Goal: Check status: Check status

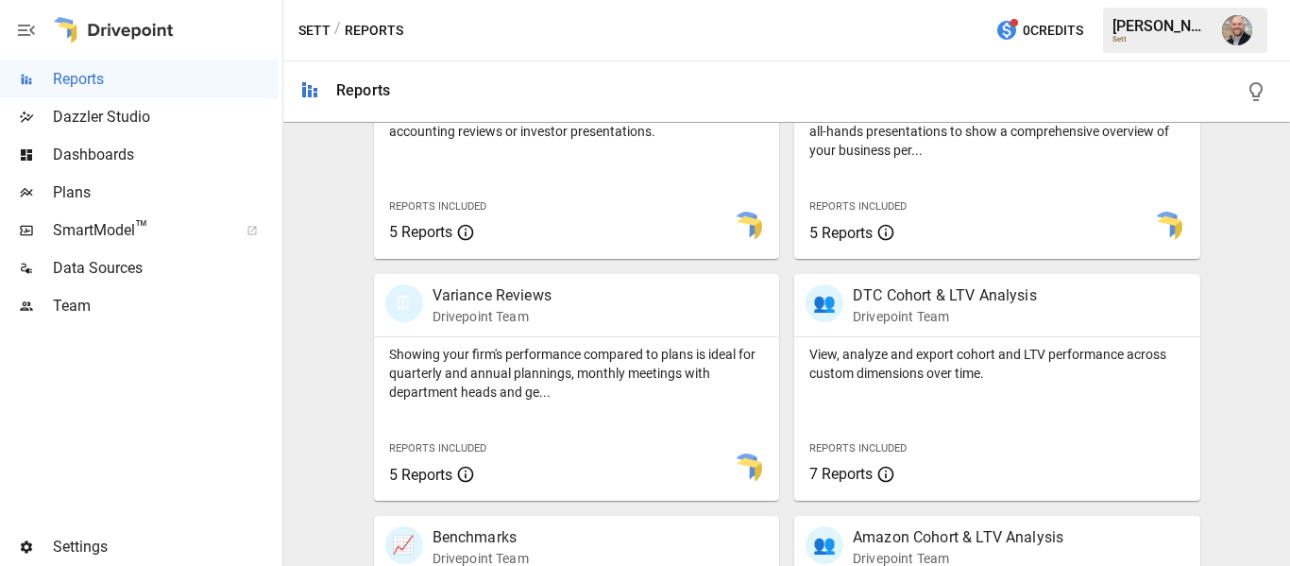
scroll to position [283, 0]
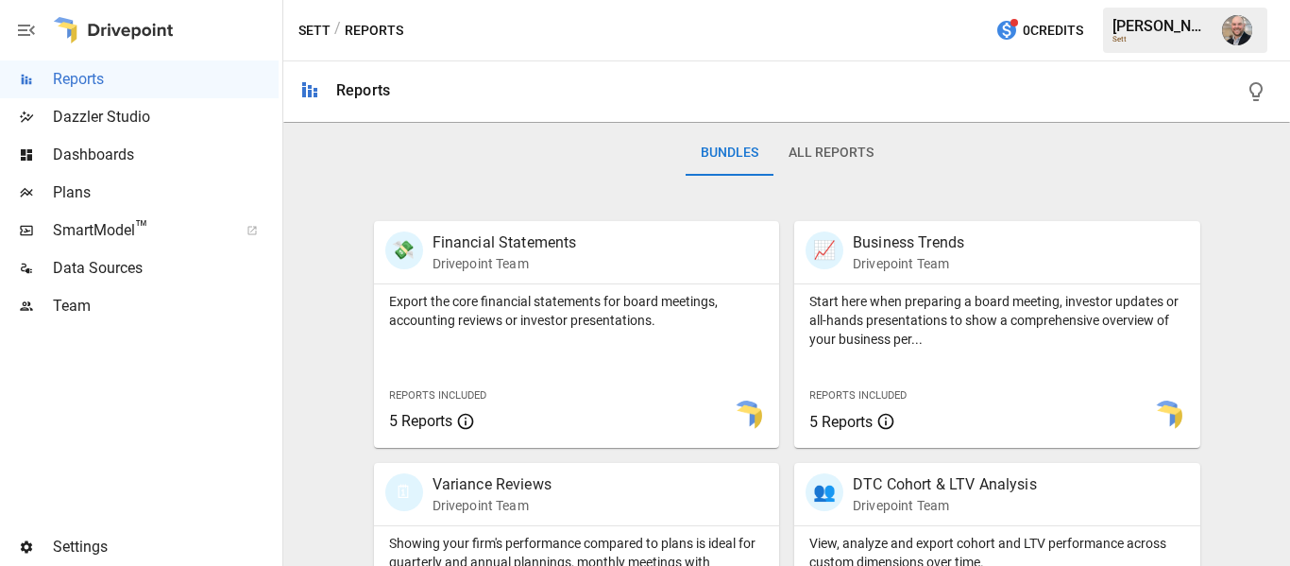
click at [103, 258] on span "Data Sources" at bounding box center [166, 268] width 226 height 23
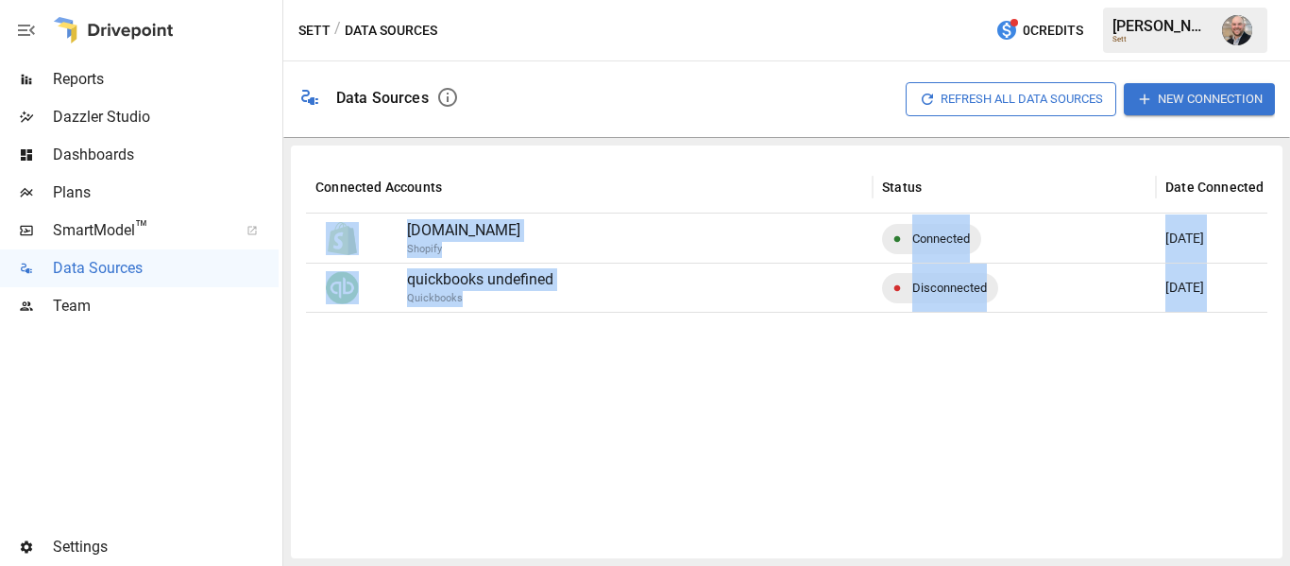
drag, startPoint x: 678, startPoint y: 152, endPoint x: 691, endPoint y: 391, distance: 239.2
click at [691, 391] on div "Connected Accounts Status Date Connected Freshest Data Available [DOMAIN_NAME] …" at bounding box center [786, 351] width 991 height 413
click at [691, 391] on div at bounding box center [990, 427] width 1369 height 231
drag, startPoint x: 691, startPoint y: 391, endPoint x: 618, endPoint y: 120, distance: 280.5
click at [618, 120] on div "Data Sources Refresh All Data Sources New Connection Connected Accounts Status …" at bounding box center [786, 313] width 1006 height 504
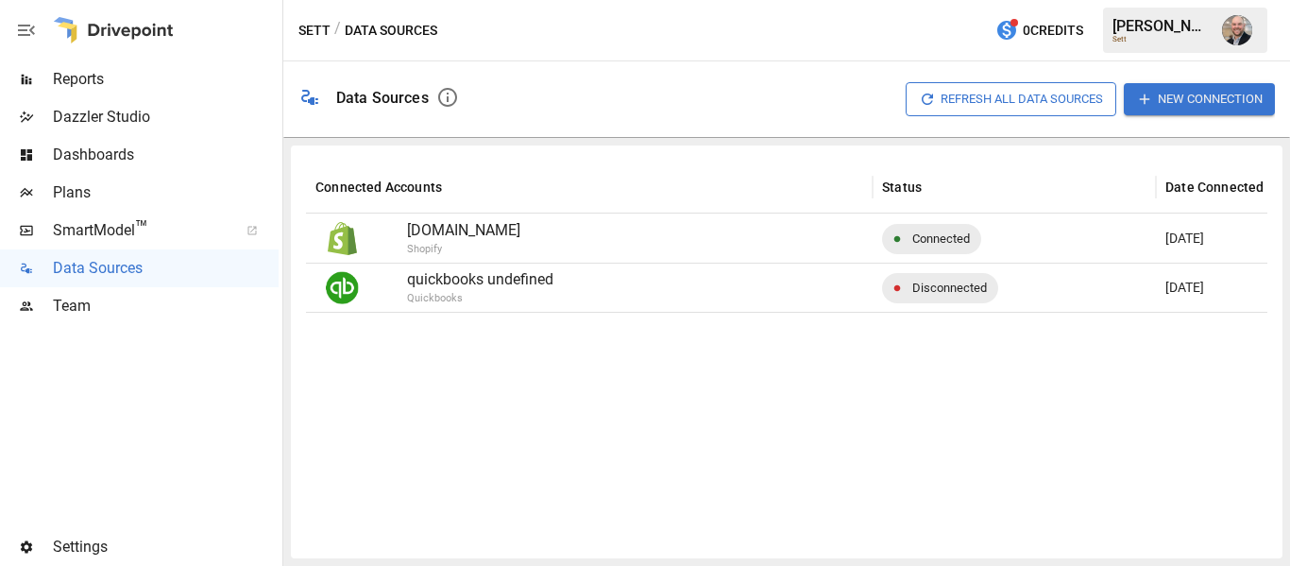
click at [618, 120] on div "Refresh All Data Sources New Connection" at bounding box center [874, 99] width 801 height 60
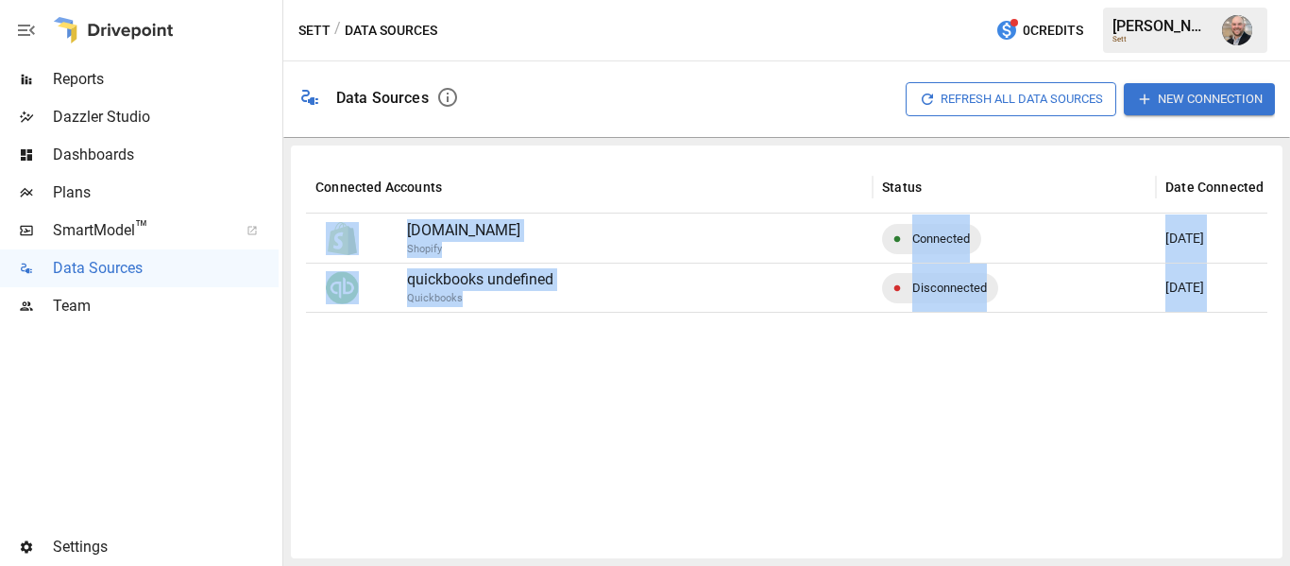
drag, startPoint x: 637, startPoint y: 238, endPoint x: 668, endPoint y: 349, distance: 115.7
click at [668, 349] on div "Data Sources Refresh All Data Sources New Connection Connected Accounts Status …" at bounding box center [786, 313] width 1006 height 504
click at [668, 349] on div at bounding box center [990, 427] width 1369 height 231
drag, startPoint x: 668, startPoint y: 349, endPoint x: 636, endPoint y: 96, distance: 255.0
click at [636, 96] on div "Data Sources Refresh All Data Sources New Connection Connected Accounts Status …" at bounding box center [786, 313] width 1006 height 504
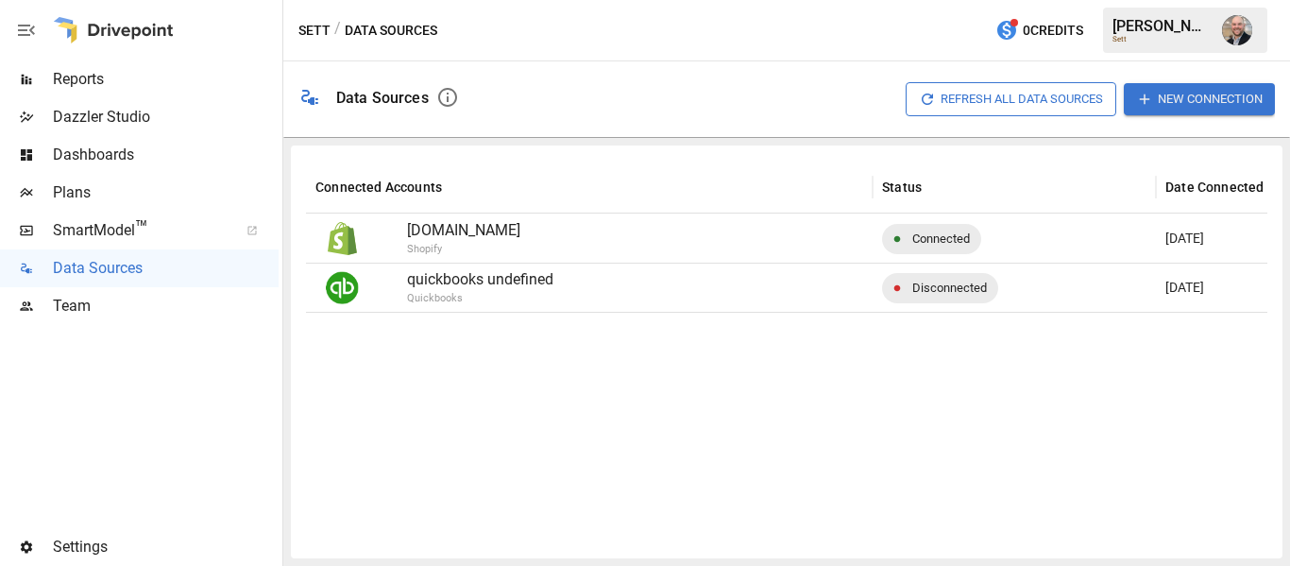
click at [636, 96] on div "Refresh All Data Sources New Connection" at bounding box center [874, 99] width 801 height 60
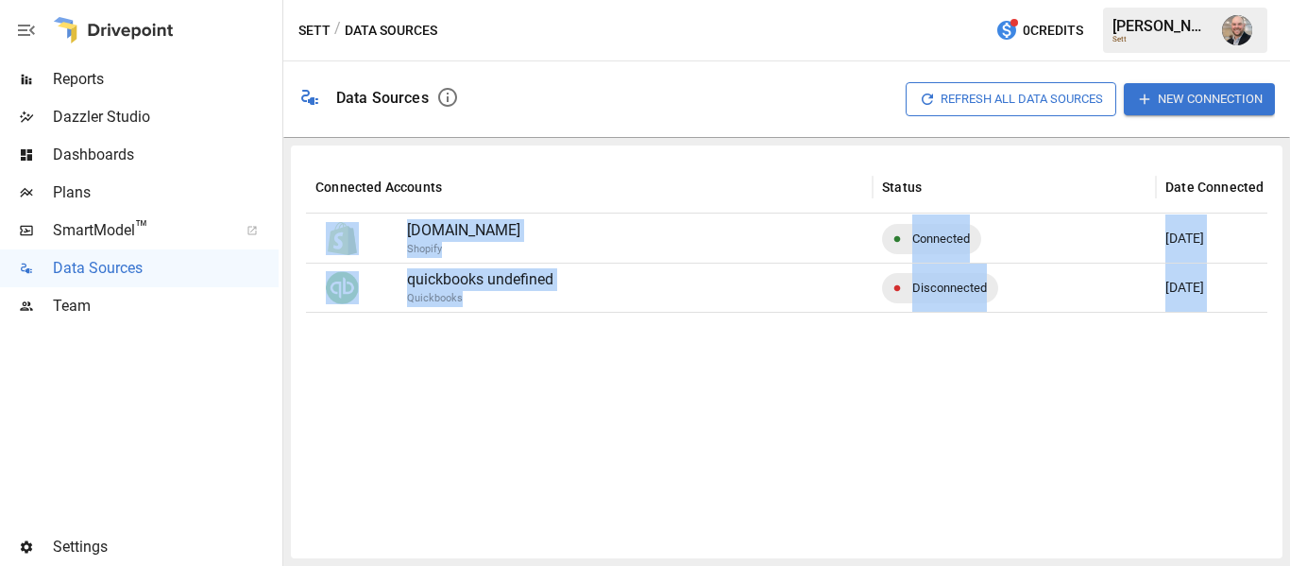
drag, startPoint x: 636, startPoint y: 96, endPoint x: 749, endPoint y: 354, distance: 281.2
click at [749, 354] on div "Data Sources Refresh All Data Sources New Connection Connected Accounts Status …" at bounding box center [786, 313] width 1006 height 504
click at [749, 355] on div at bounding box center [990, 427] width 1369 height 231
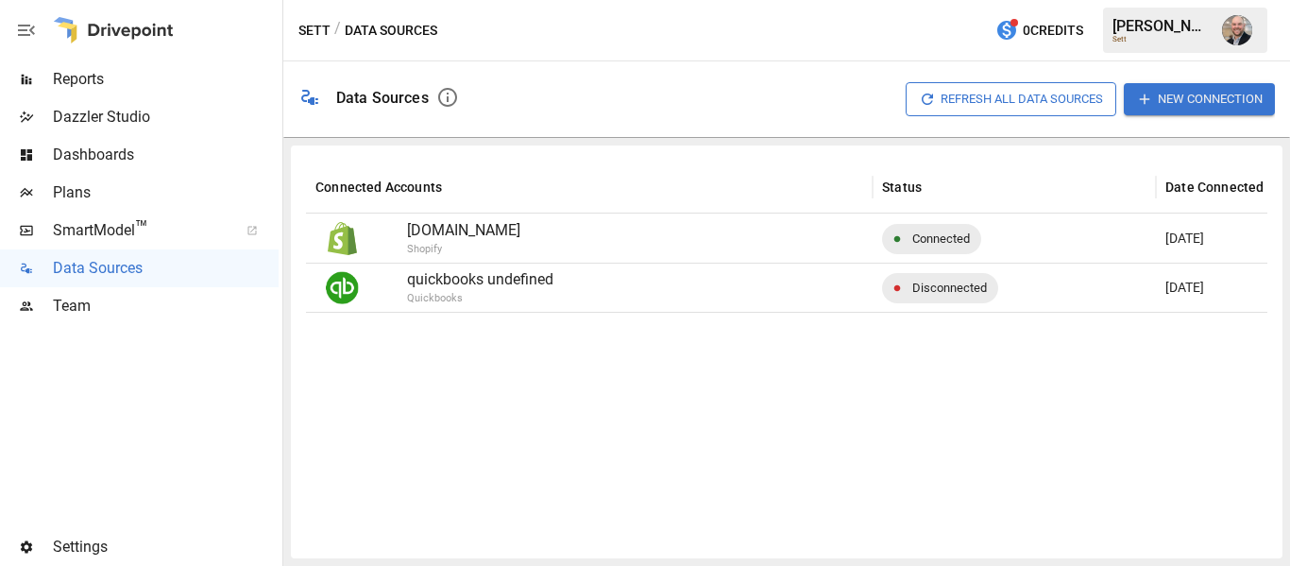
click at [164, 75] on span "Reports" at bounding box center [166, 79] width 226 height 23
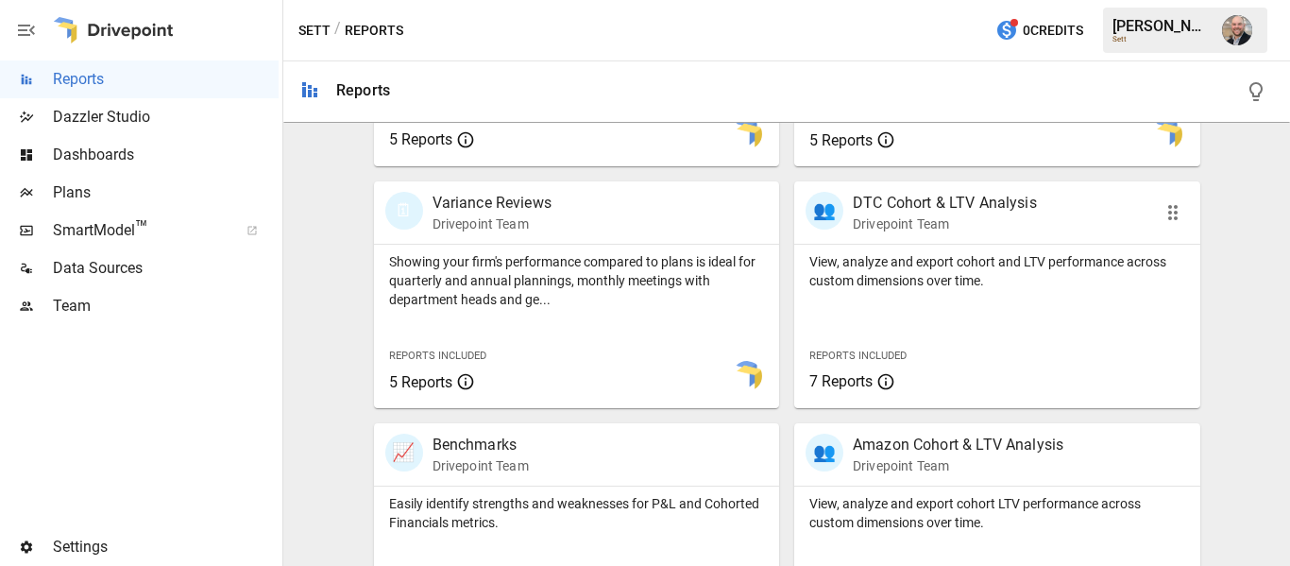
scroll to position [472, 0]
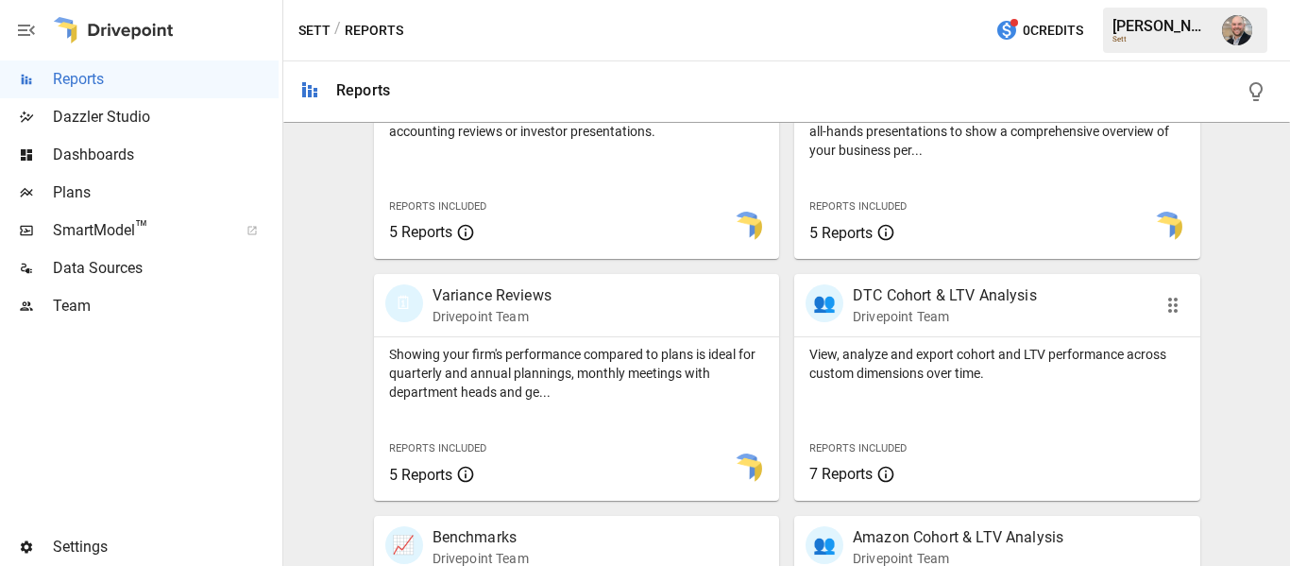
click at [988, 341] on div "View, analyze and export cohort and LTV performance across custom dimensions ov…" at bounding box center [997, 359] width 406 height 45
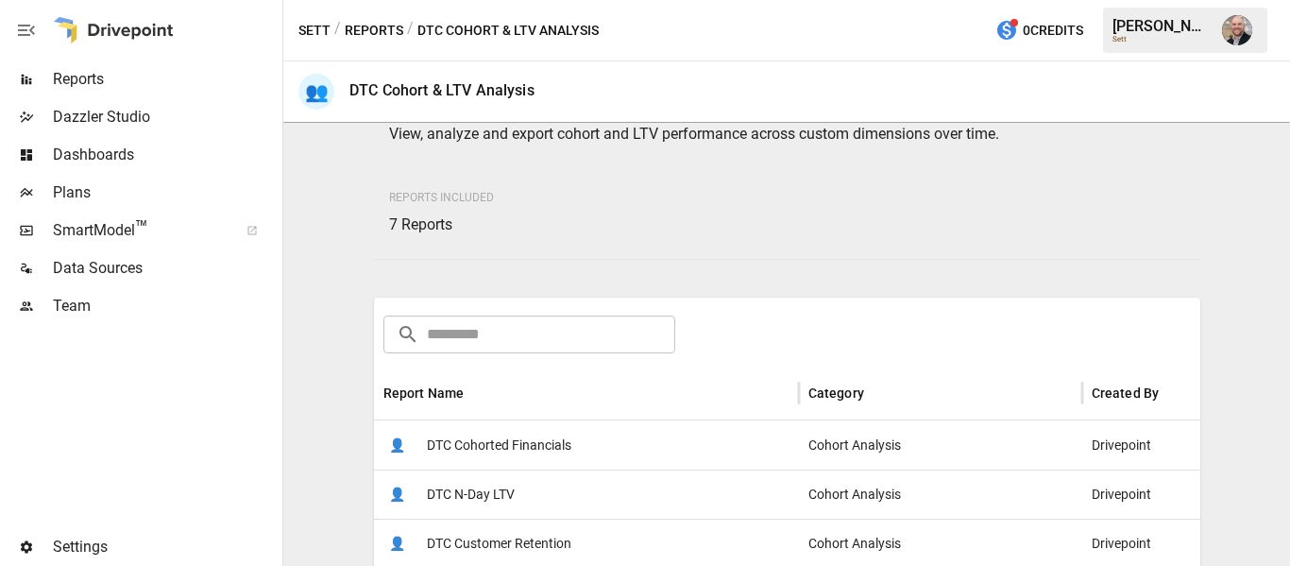
scroll to position [94, 0]
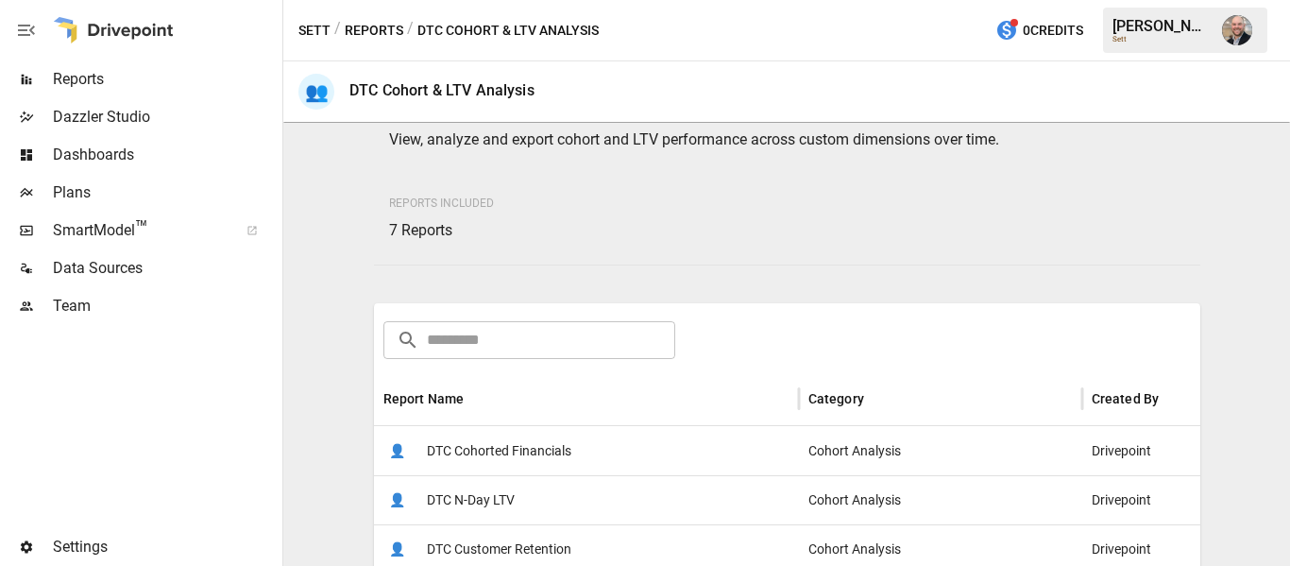
click at [591, 453] on div "👤 DTC Cohorted Financials" at bounding box center [586, 450] width 425 height 49
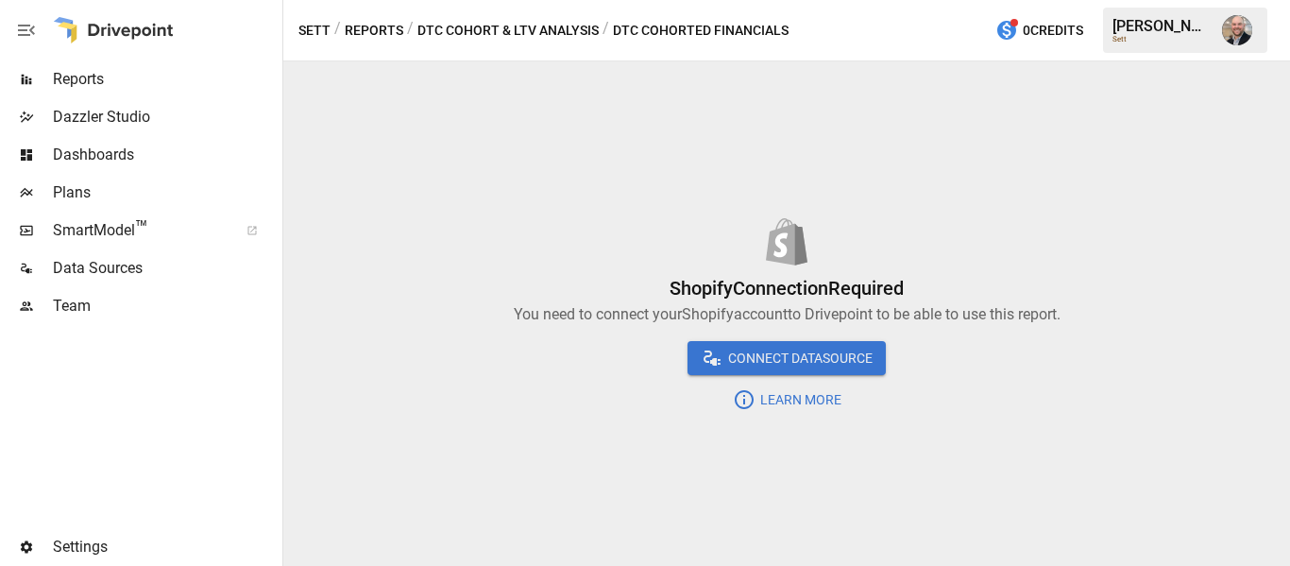
click at [158, 77] on span "Reports" at bounding box center [166, 79] width 226 height 23
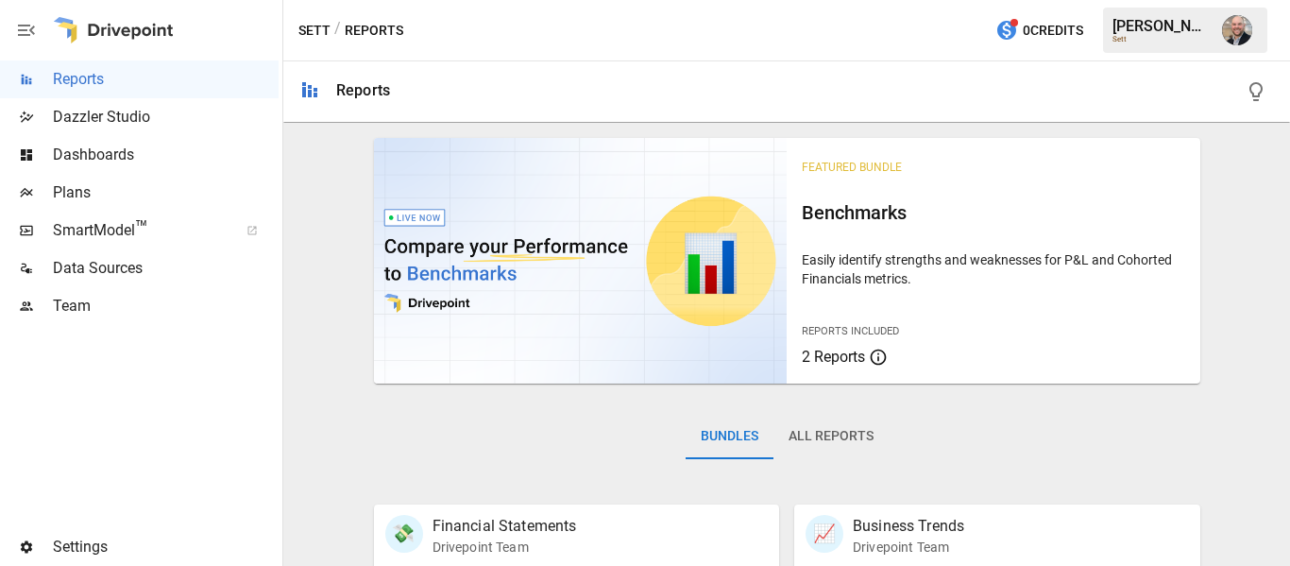
click at [234, 409] on div at bounding box center [139, 426] width 279 height 203
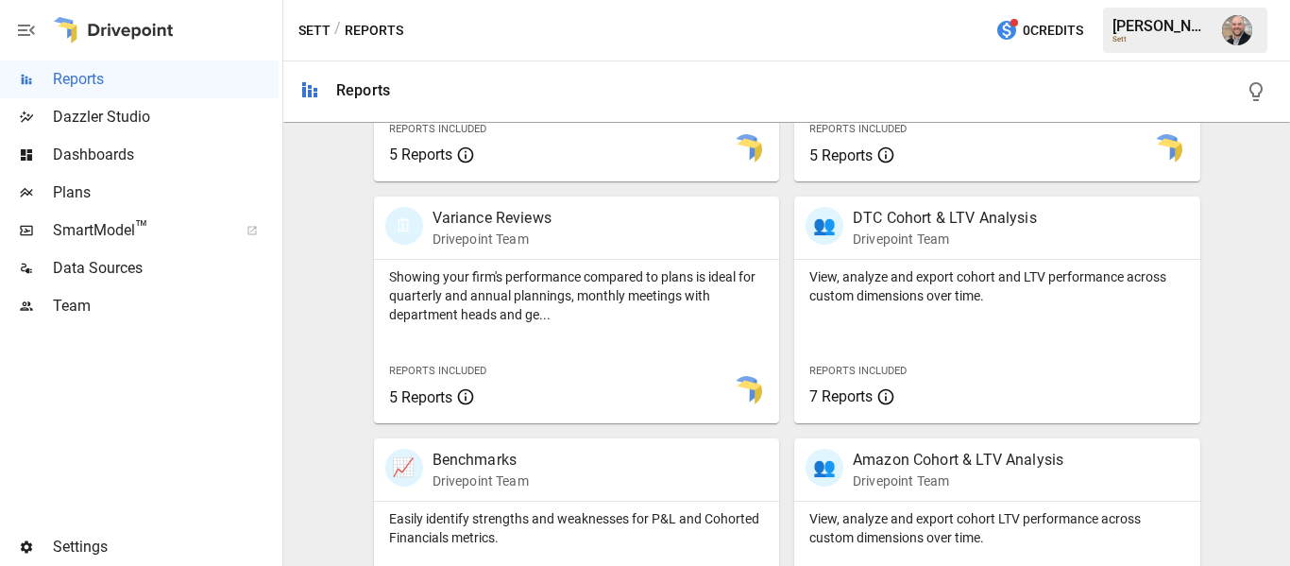
scroll to position [566, 0]
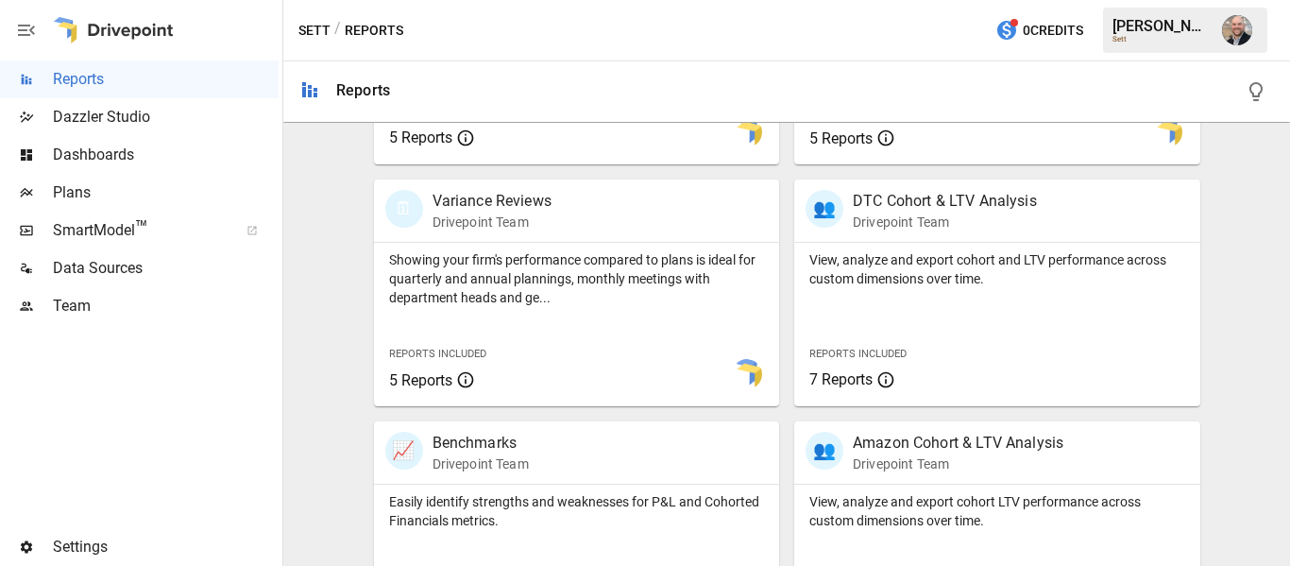
click at [66, 262] on span "Data Sources" at bounding box center [166, 268] width 226 height 23
